Goal: Information Seeking & Learning: Find contact information

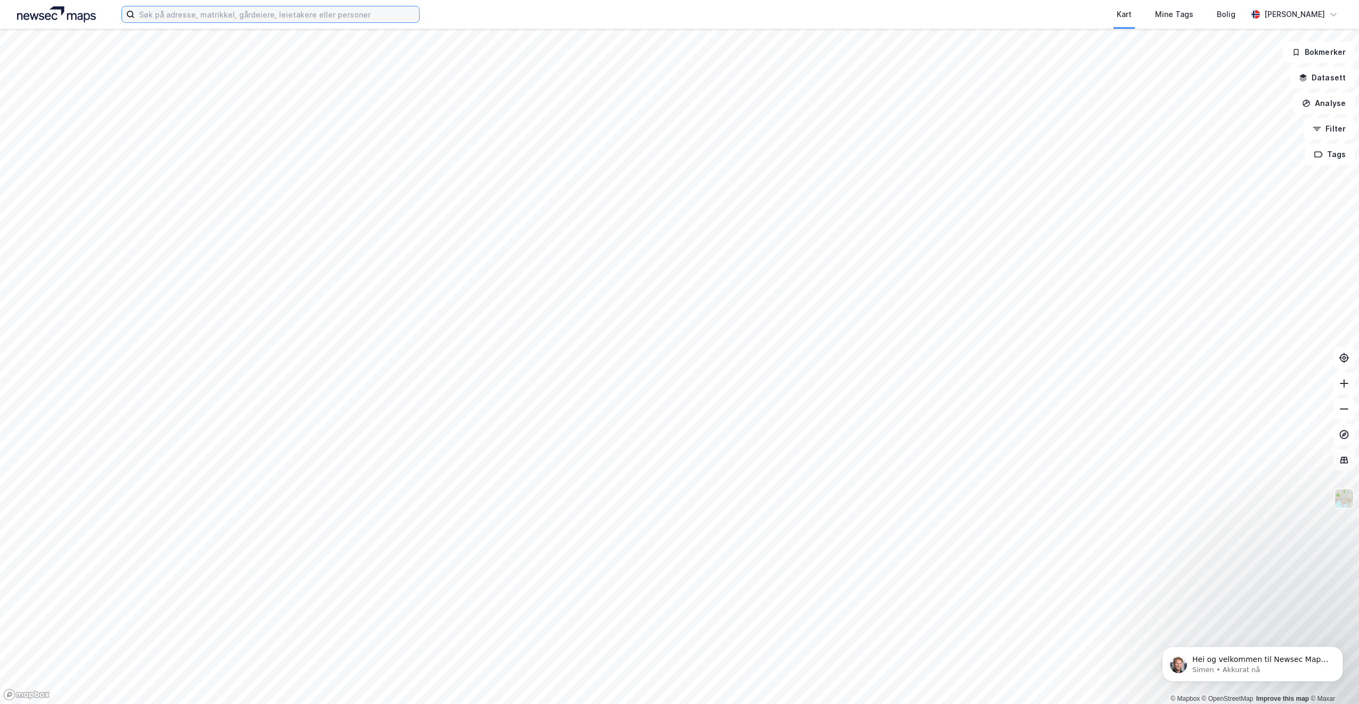
click at [179, 14] on input at bounding box center [277, 14] width 284 height 16
type input "ø"
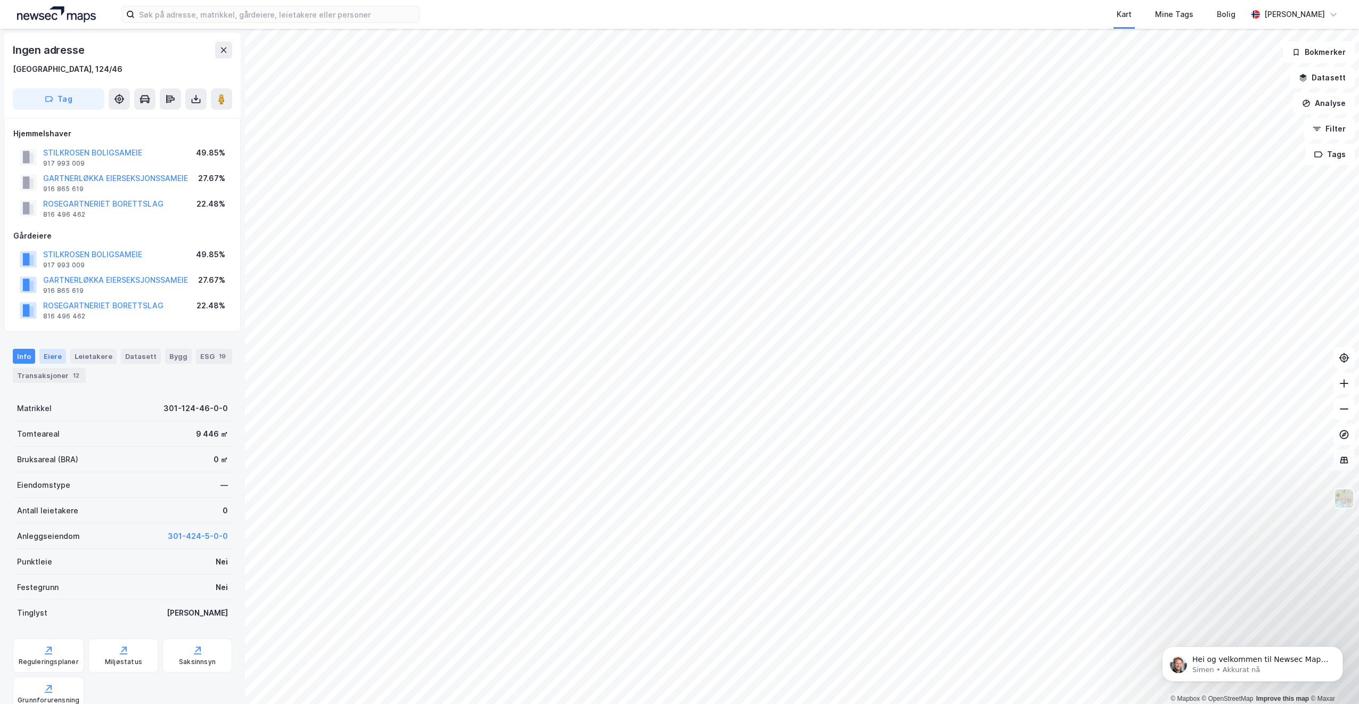
click at [52, 358] on div "Eiere" at bounding box center [52, 356] width 27 height 15
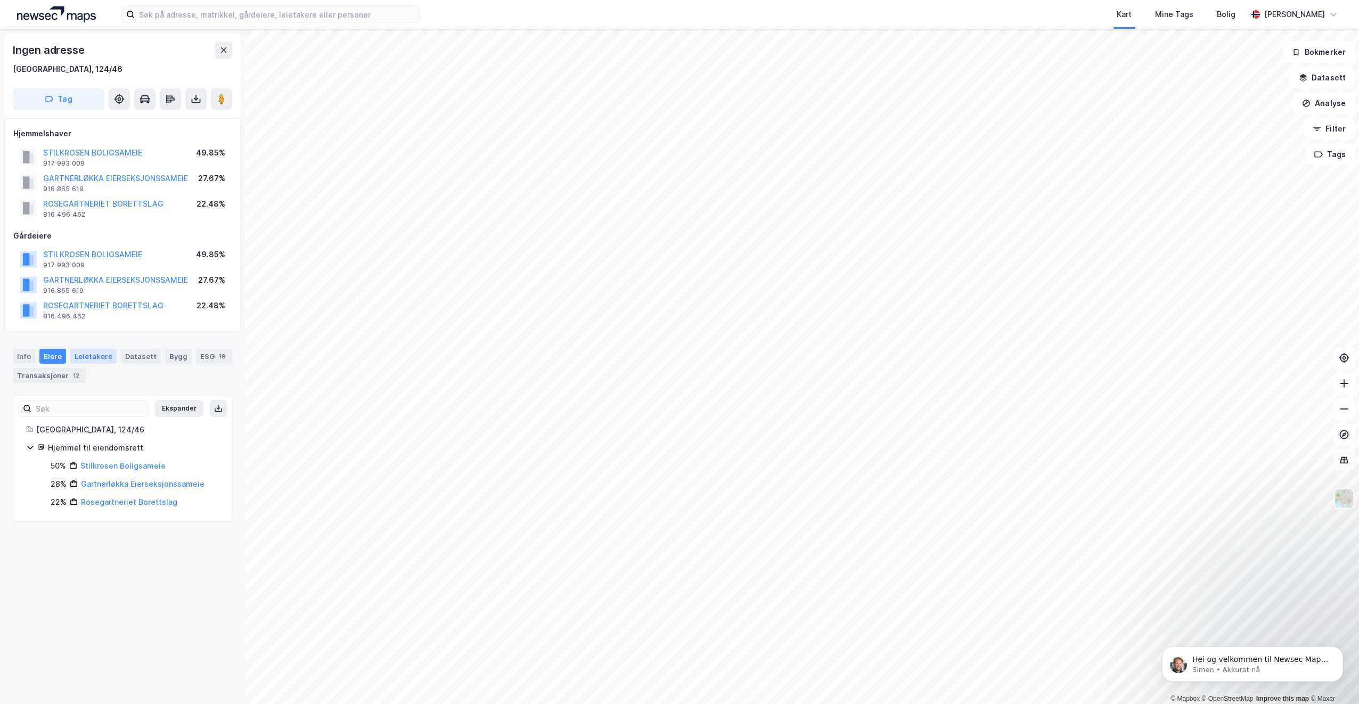
click at [93, 357] on div "Leietakere" at bounding box center [93, 356] width 46 height 15
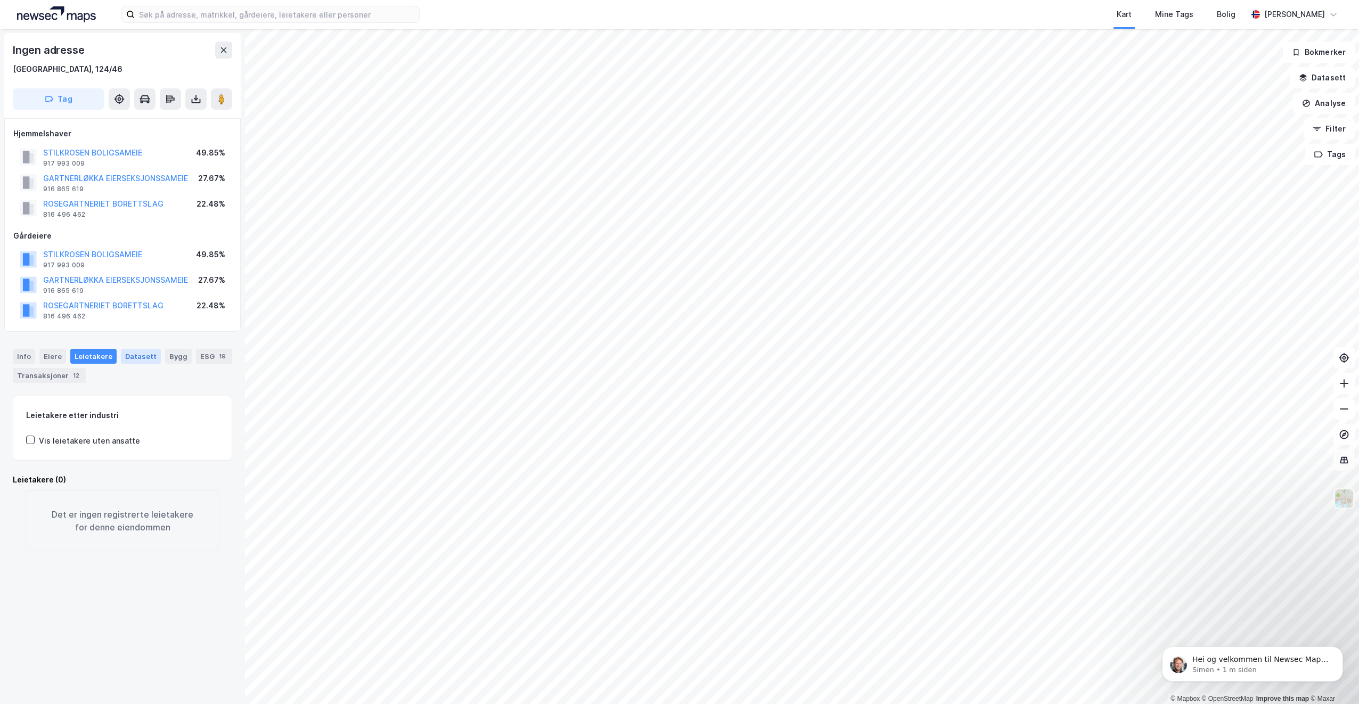
click at [135, 357] on div "Datasett" at bounding box center [141, 356] width 40 height 15
click at [172, 356] on div "Bygg" at bounding box center [178, 356] width 27 height 15
click at [53, 359] on div "Eiere" at bounding box center [52, 356] width 27 height 15
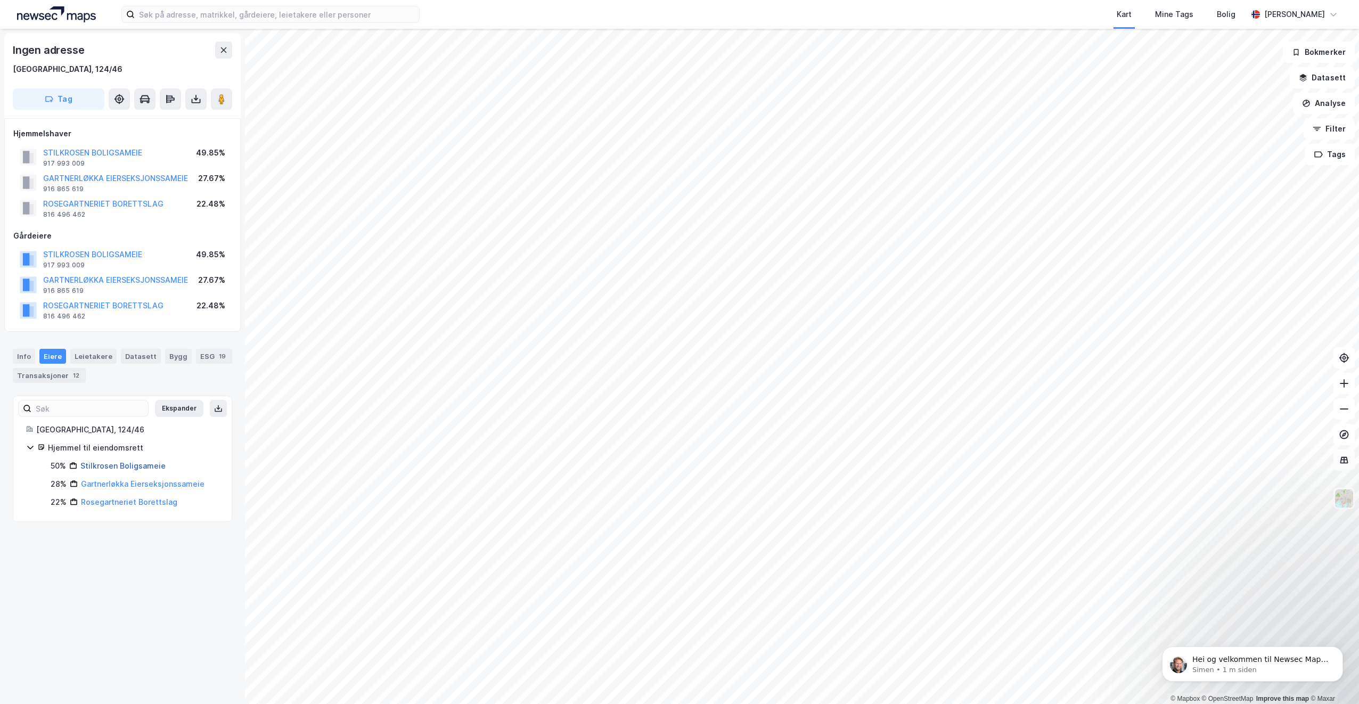
click at [116, 466] on link "Stilkrosen Boligsameie" at bounding box center [122, 465] width 85 height 9
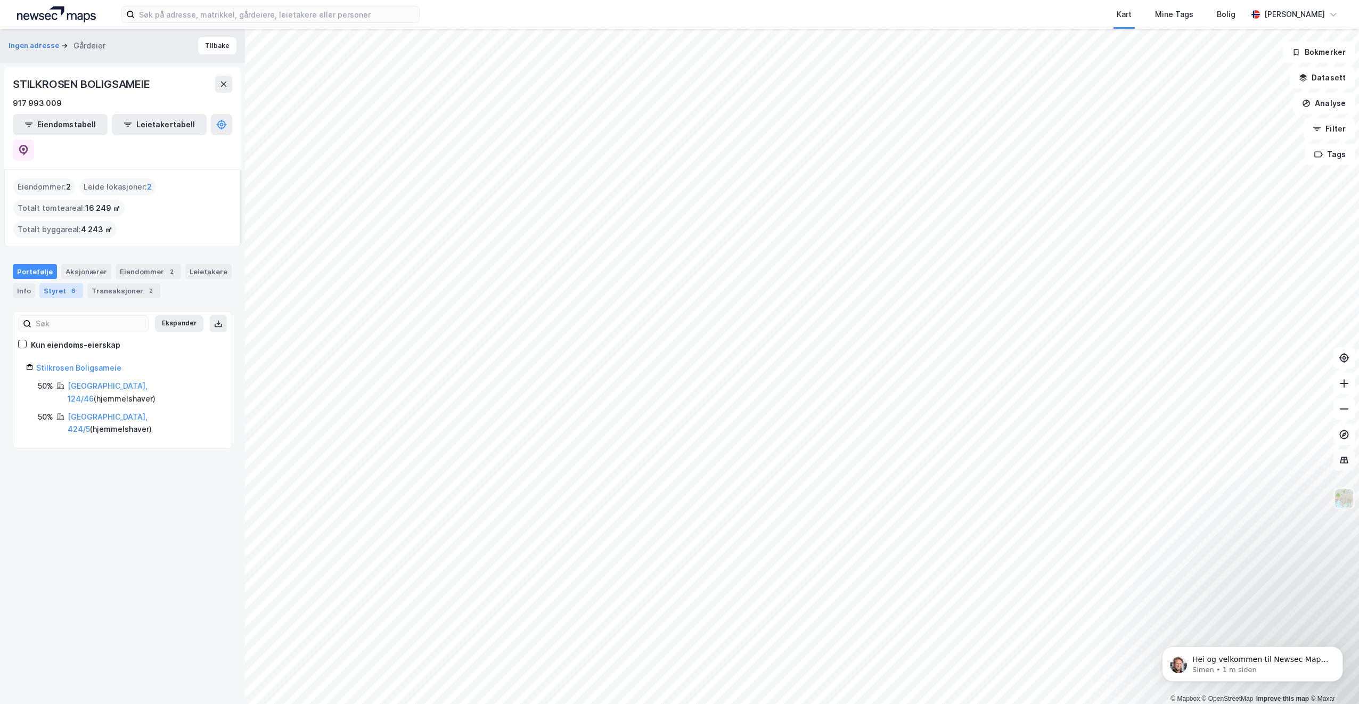
click at [55, 283] on div "Styret 6" at bounding box center [61, 290] width 44 height 15
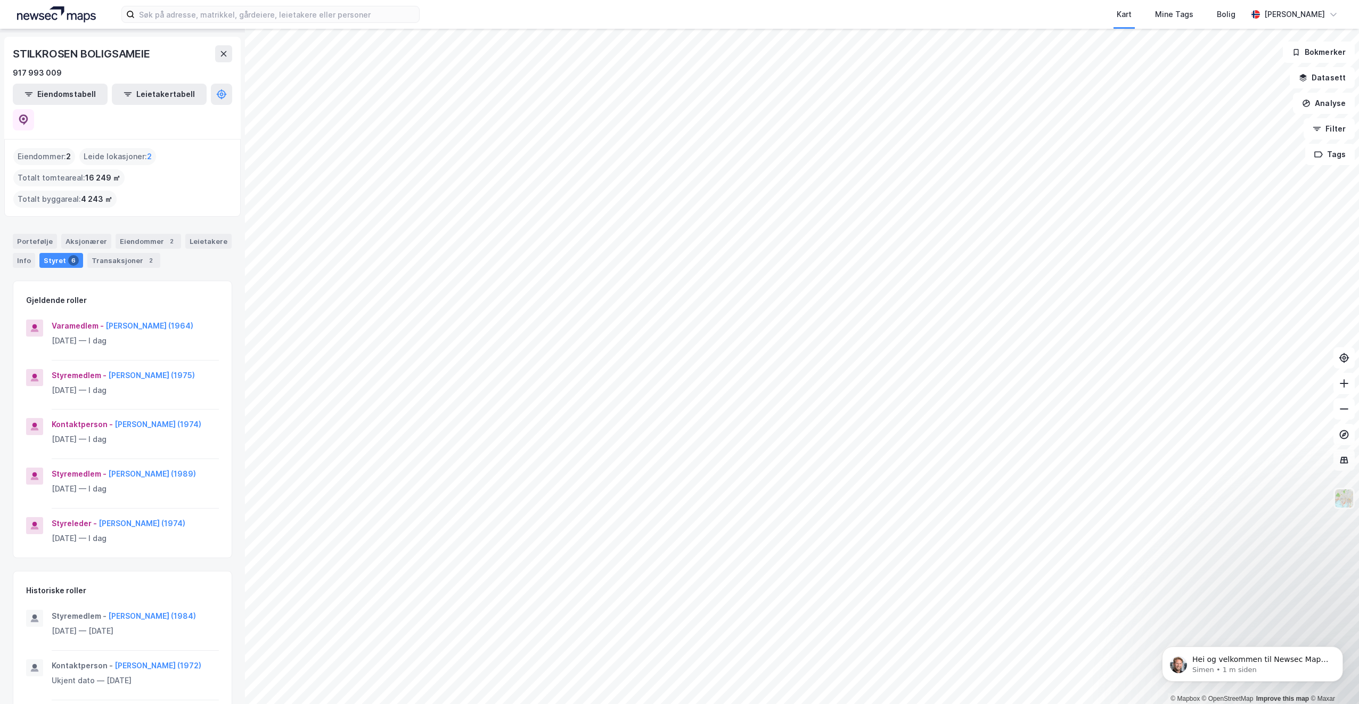
scroll to position [53, 0]
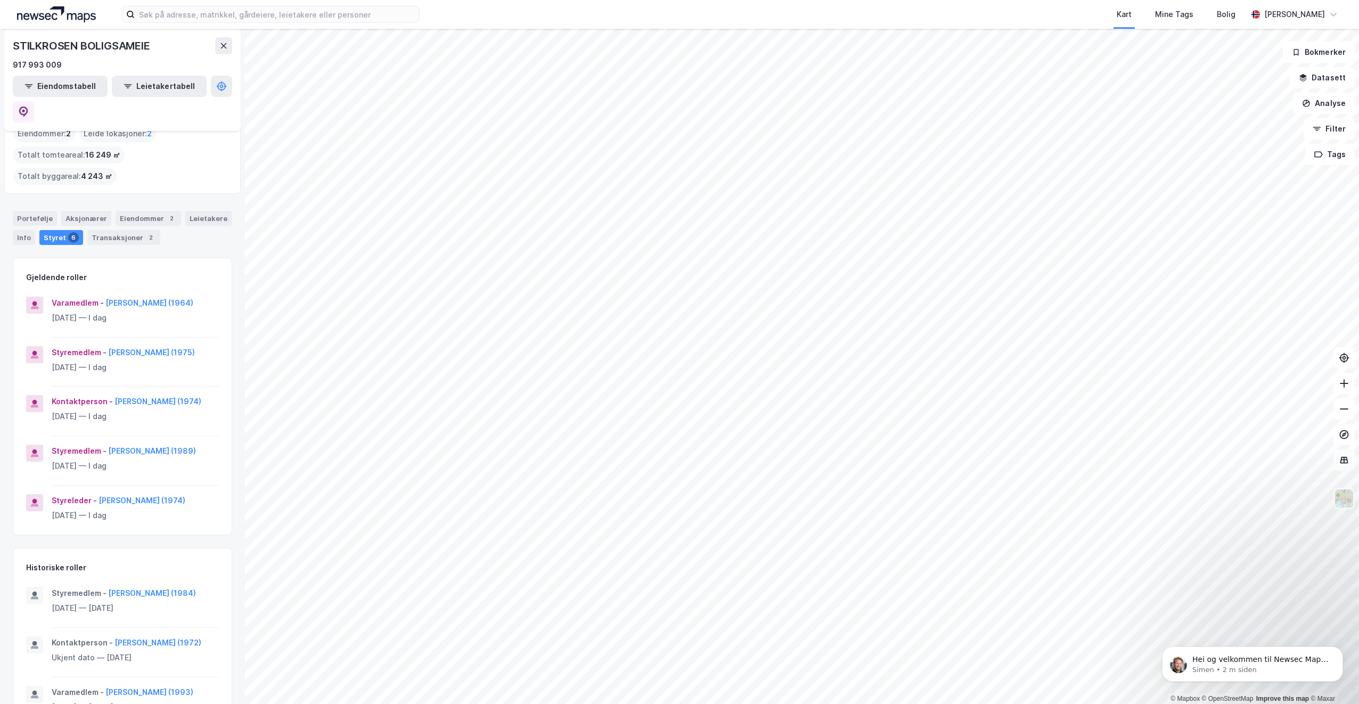
drag, startPoint x: 45, startPoint y: 65, endPoint x: 106, endPoint y: 46, distance: 64.5
click at [106, 46] on div "STILKROSEN BOLIGSAMEIE" at bounding box center [82, 45] width 139 height 17
click at [58, 64] on div "917 993 009" at bounding box center [37, 65] width 49 height 13
click at [81, 68] on div "917 993 009" at bounding box center [122, 65] width 219 height 13
drag, startPoint x: 169, startPoint y: 479, endPoint x: 132, endPoint y: 490, distance: 38.4
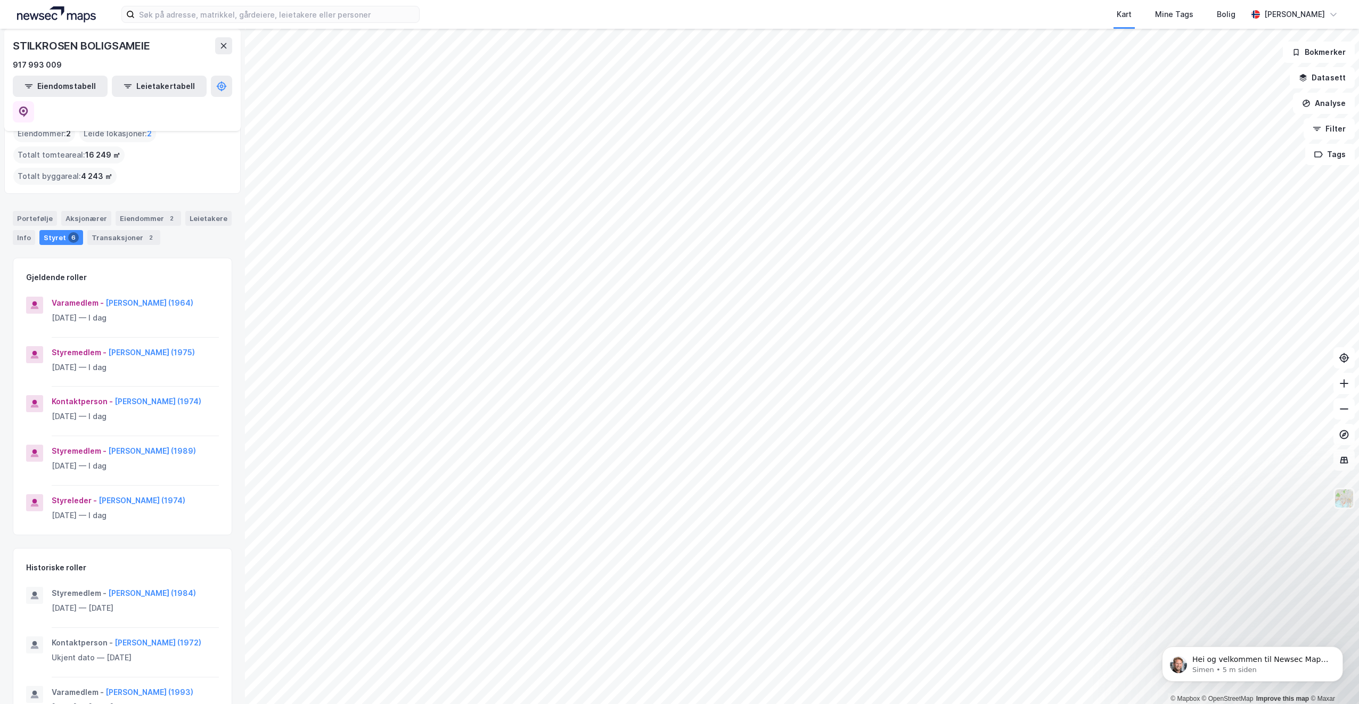
click at [131, 509] on div "[DATE] — I dag" at bounding box center [135, 515] width 167 height 13
drag, startPoint x: 52, startPoint y: 478, endPoint x: 198, endPoint y: 478, distance: 146.4
click at [198, 494] on div "Styreleder - [PERSON_NAME] (1974)" at bounding box center [135, 500] width 167 height 13
drag, startPoint x: 198, startPoint y: 478, endPoint x: 142, endPoint y: 478, distance: 56.4
copy div "Styreleder - [PERSON_NAME] (1974)"
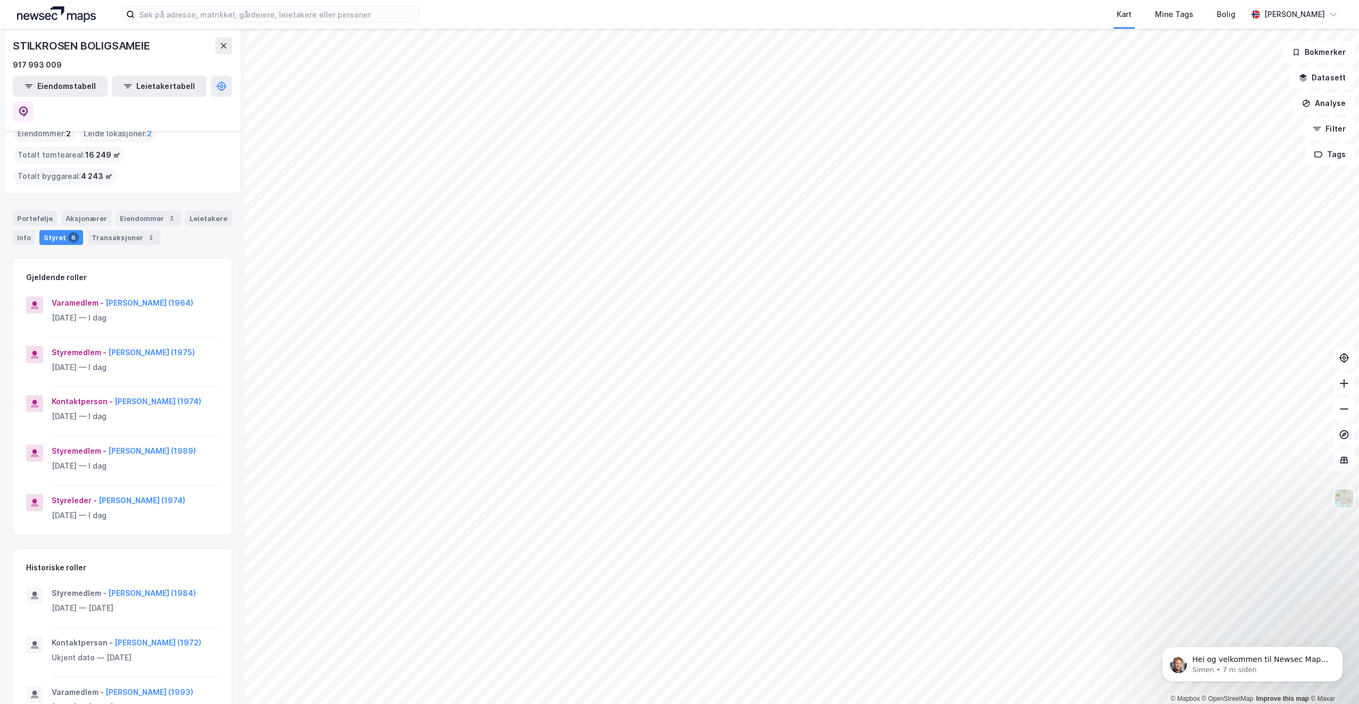
copy div "Styreleder - [PERSON_NAME] (1974)"
